Goal: Task Accomplishment & Management: Manage account settings

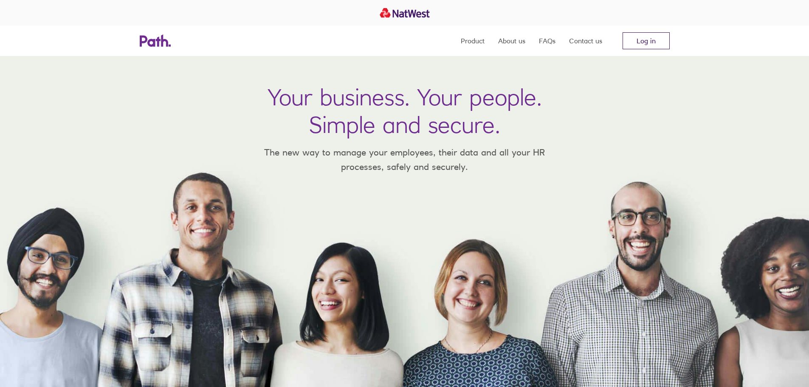
click at [644, 42] on link "Log in" at bounding box center [646, 40] width 47 height 17
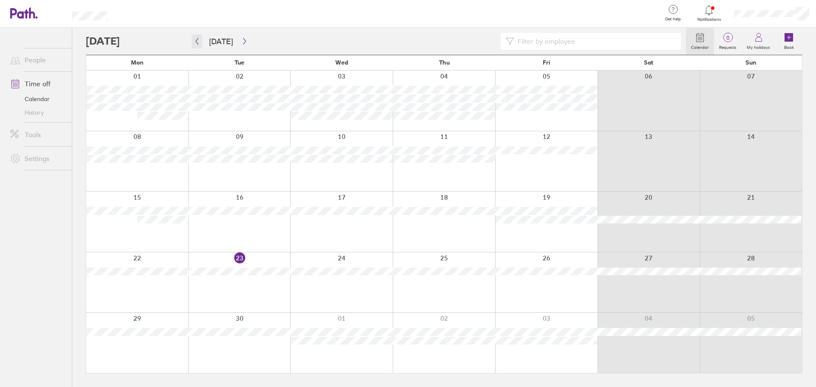
click at [194, 39] on icon "button" at bounding box center [197, 41] width 6 height 7
click at [243, 40] on icon "button" at bounding box center [244, 41] width 6 height 7
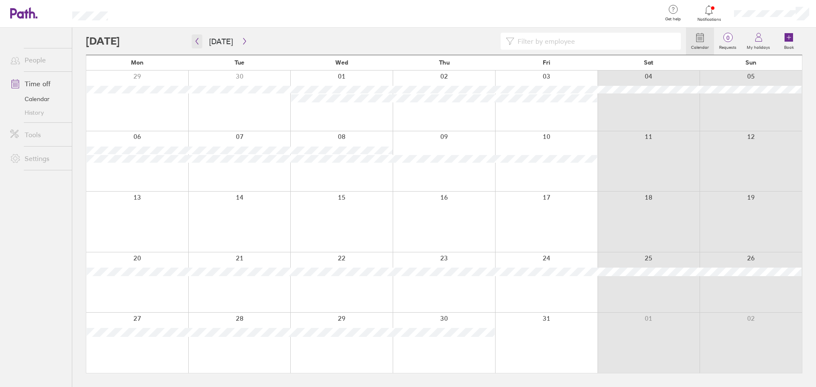
click at [198, 44] on icon "button" at bounding box center [197, 41] width 3 height 6
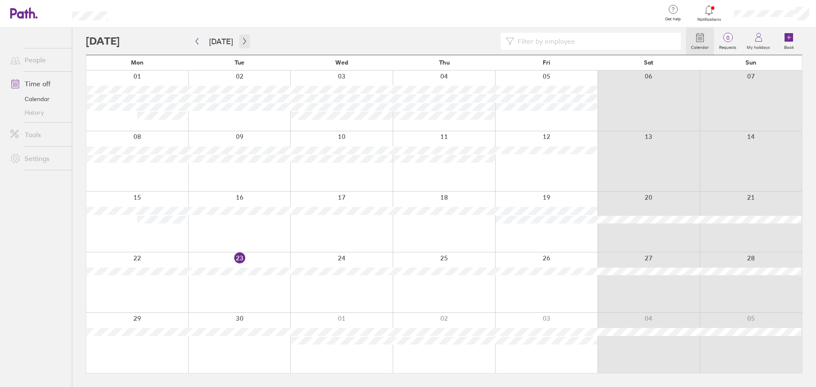
click at [246, 38] on button "button" at bounding box center [244, 41] width 11 height 14
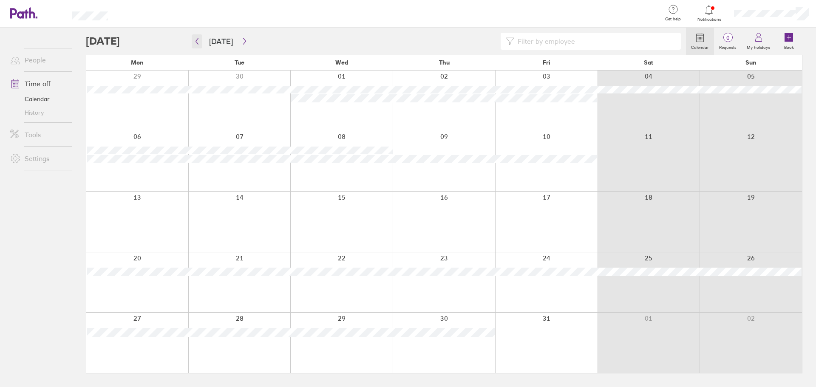
click at [198, 45] on button "button" at bounding box center [197, 41] width 11 height 14
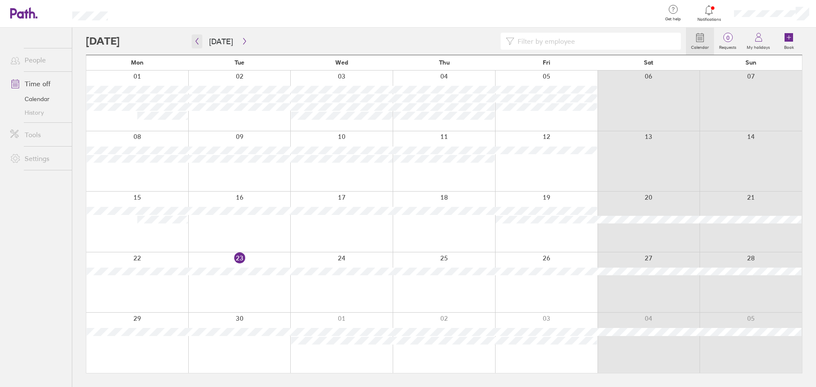
click at [201, 42] on button "button" at bounding box center [197, 41] width 11 height 14
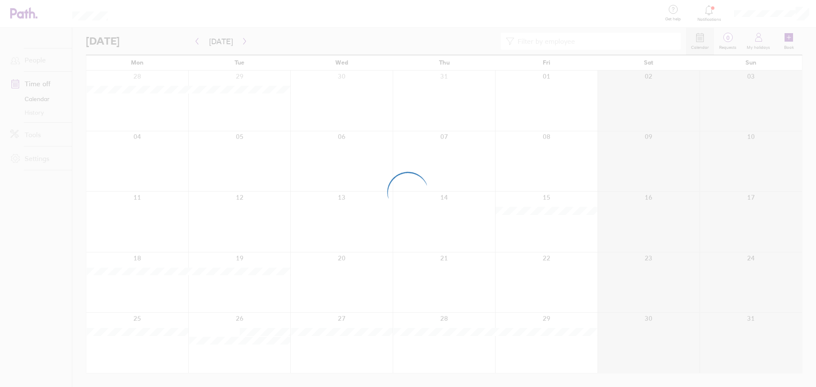
click at [197, 42] on div at bounding box center [408, 193] width 816 height 387
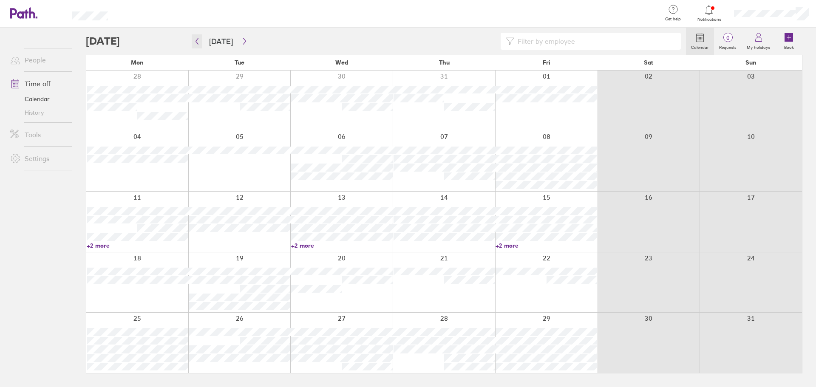
click at [196, 44] on icon "button" at bounding box center [197, 41] width 6 height 7
